Goal: Task Accomplishment & Management: Manage account settings

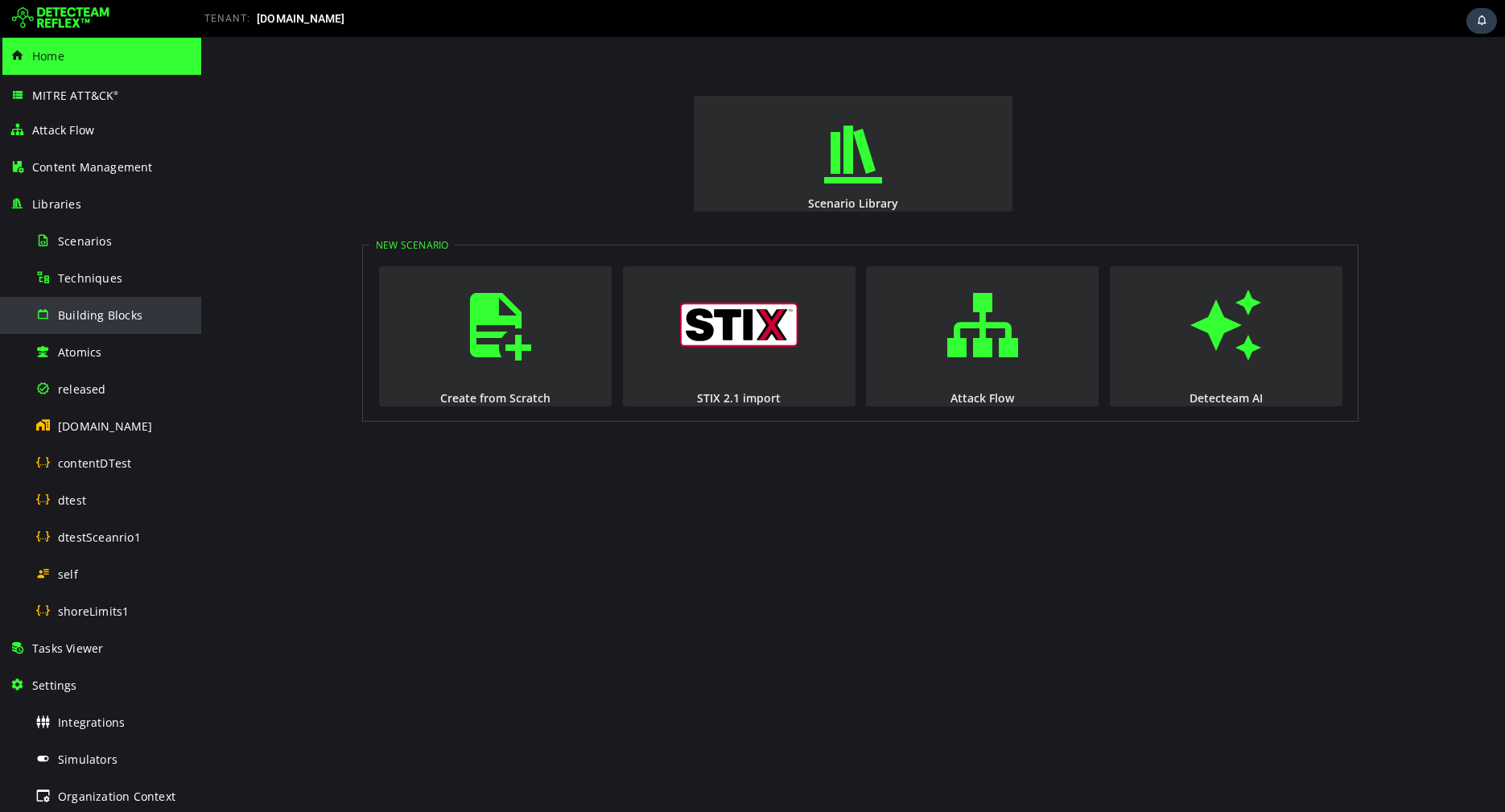
click at [132, 308] on span "Building Blocks" at bounding box center [100, 314] width 85 height 15
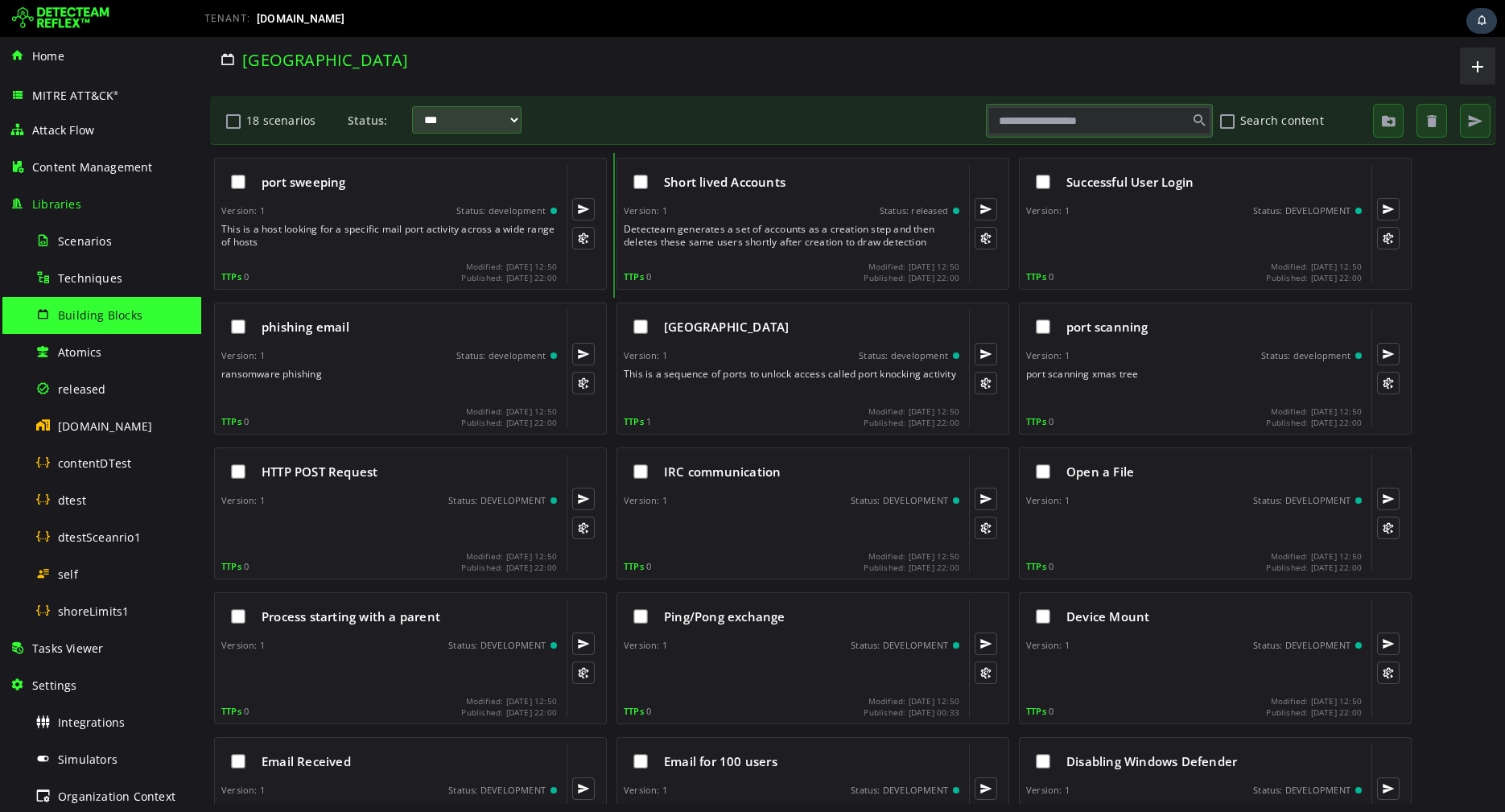
click at [353, 241] on div "This is a host looking for a specific mail port activity across a wide range of…" at bounding box center [391, 239] width 339 height 32
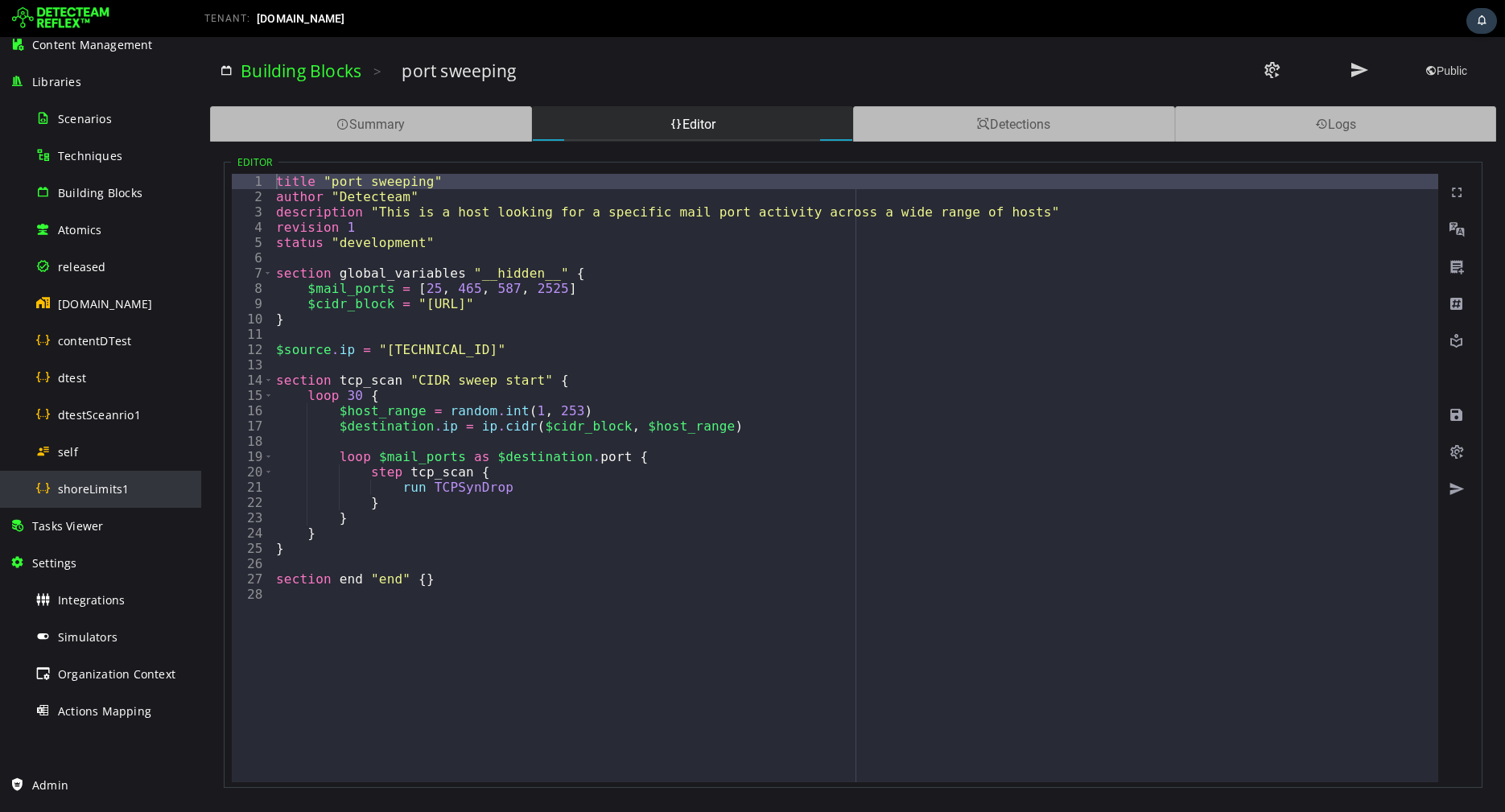
scroll to position [151, 0]
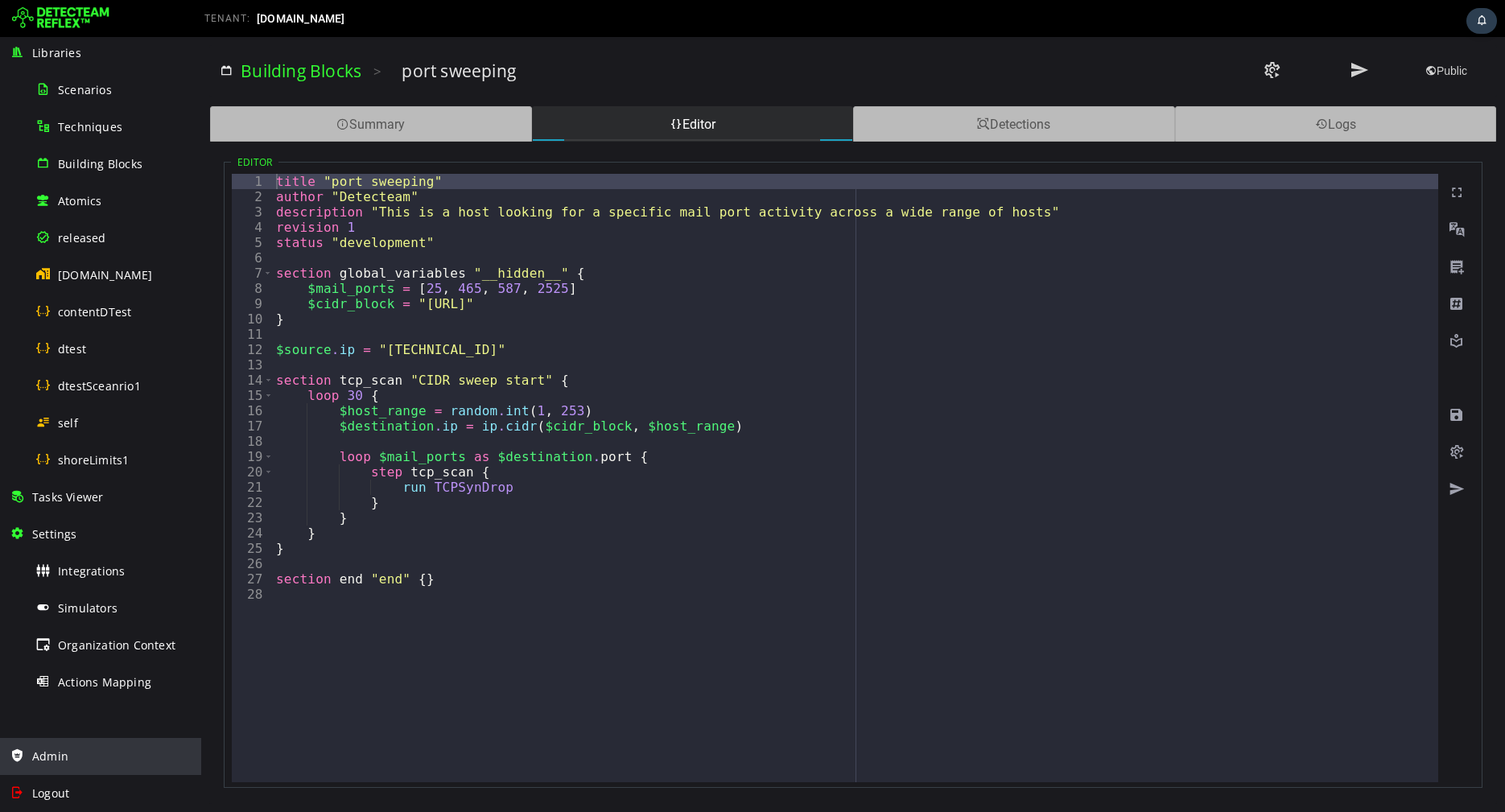
click at [60, 750] on span "Admin" at bounding box center [50, 755] width 36 height 15
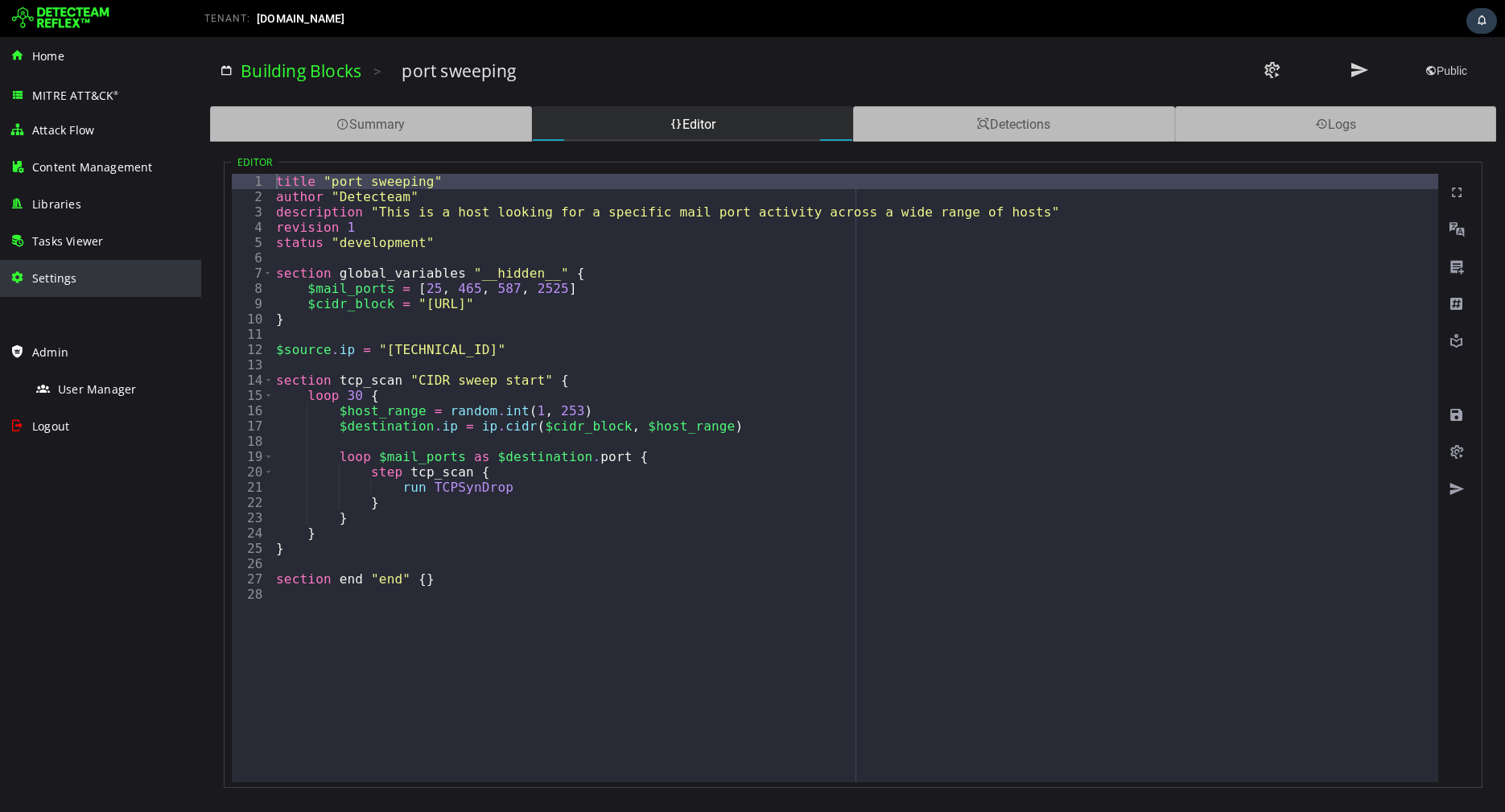
click at [62, 284] on span "Settings" at bounding box center [55, 277] width 45 height 15
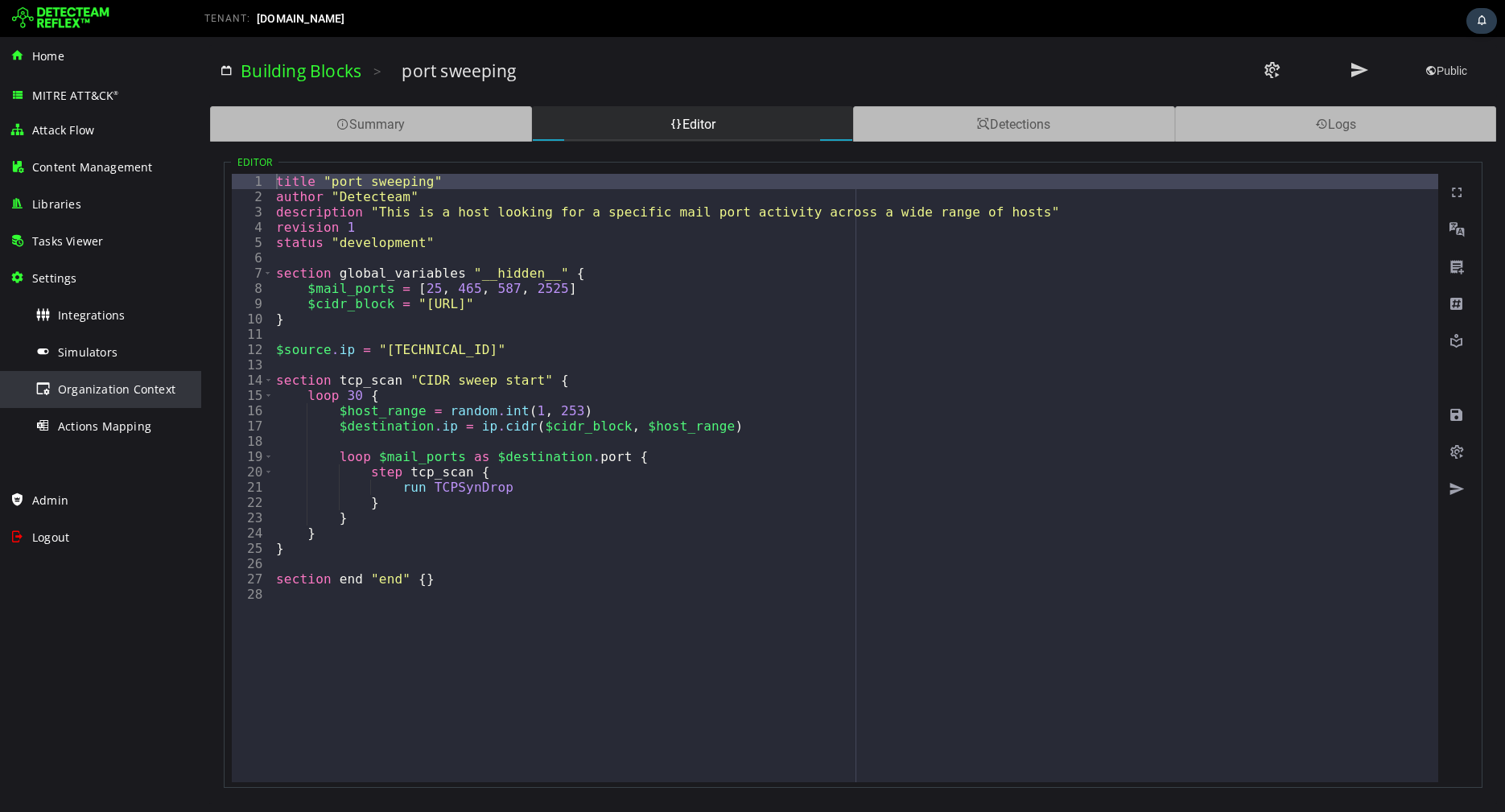
click at [76, 387] on span "Organization Context" at bounding box center [116, 389] width 117 height 15
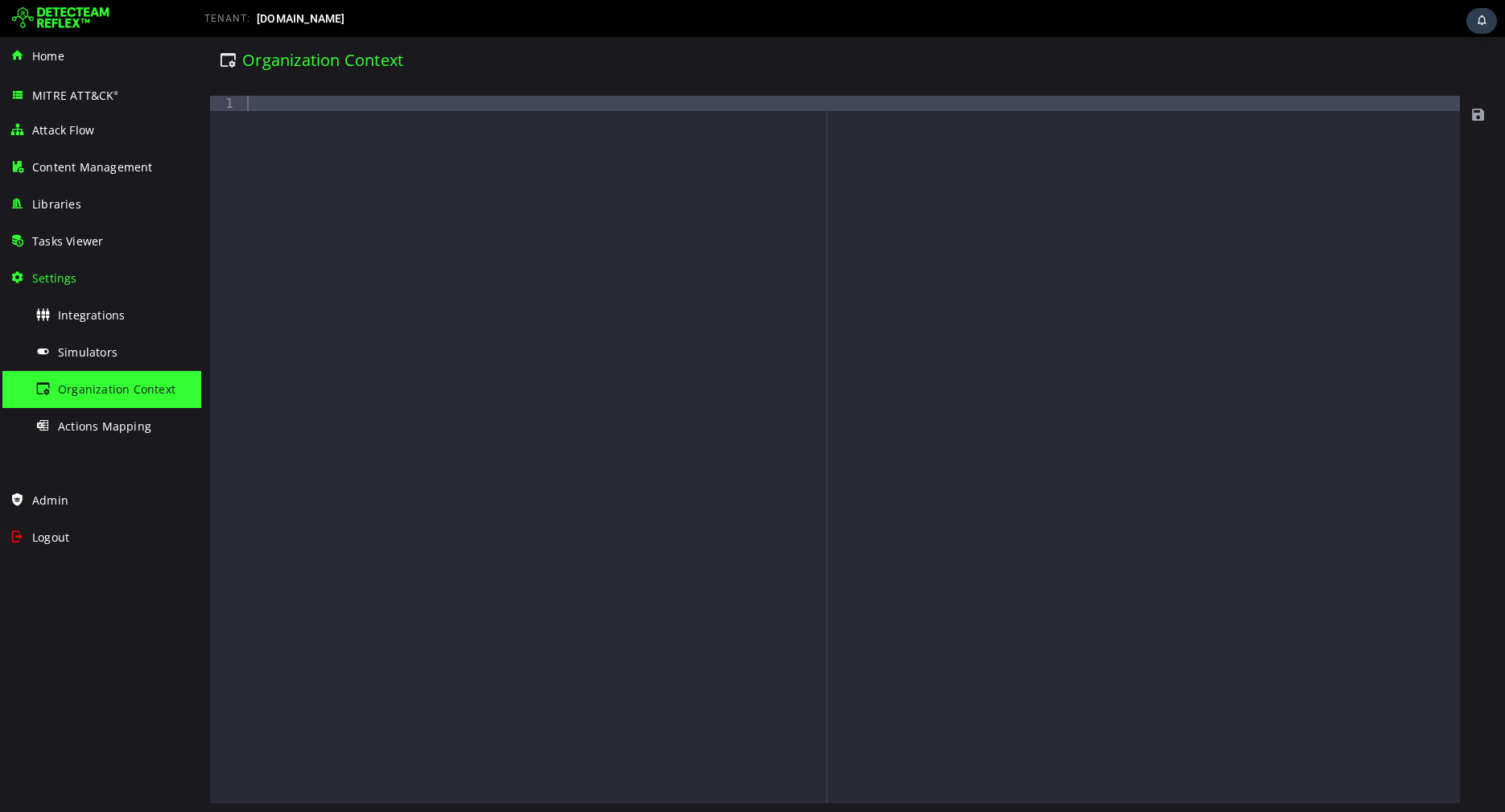
click at [79, 387] on span "Organization Context" at bounding box center [116, 389] width 117 height 15
